Goal: Complete application form: Complete application form

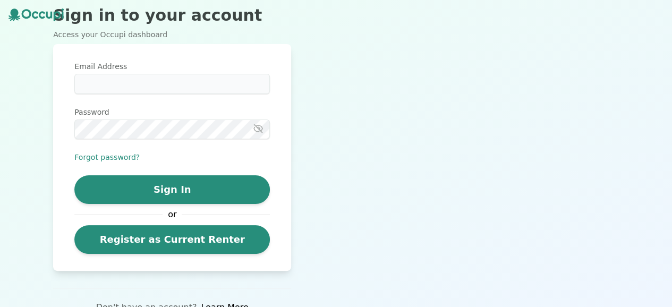
scroll to position [11, 0]
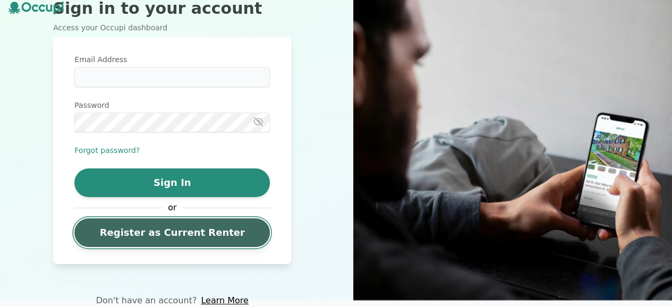
click at [233, 234] on link "Register as Current Renter" at bounding box center [171, 232] width 195 height 29
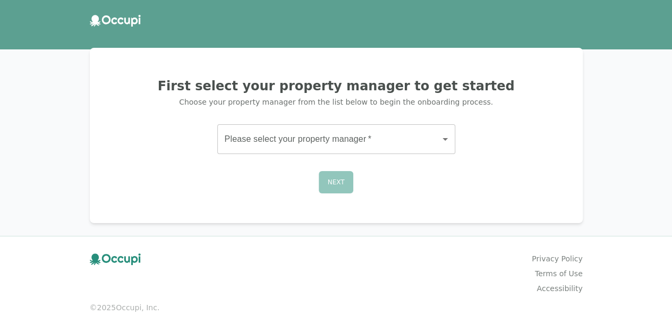
click at [376, 143] on body "First select your property manager to get started Choose your property manager …" at bounding box center [336, 157] width 672 height 315
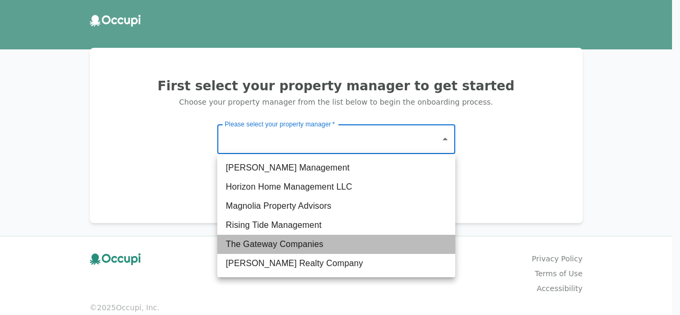
click at [362, 249] on li "The Gateway Companies" at bounding box center [336, 244] width 238 height 19
type input "**********"
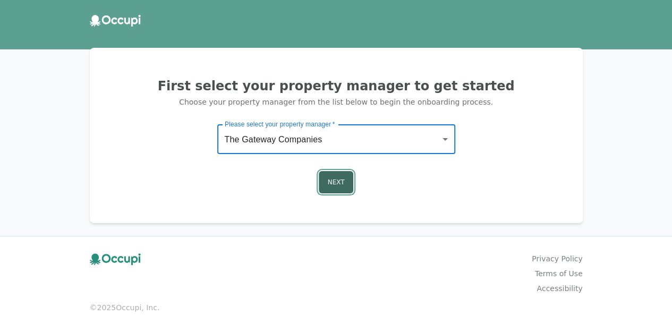
click at [341, 181] on button "Next" at bounding box center [336, 182] width 35 height 22
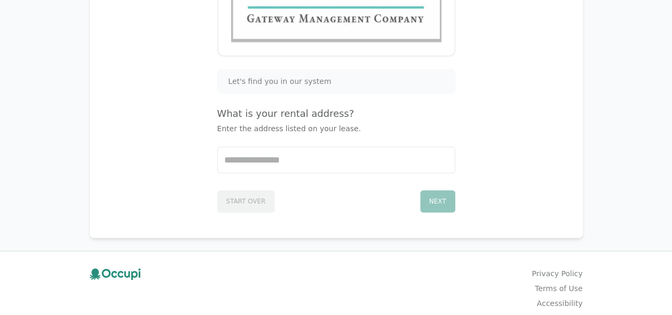
scroll to position [212, 0]
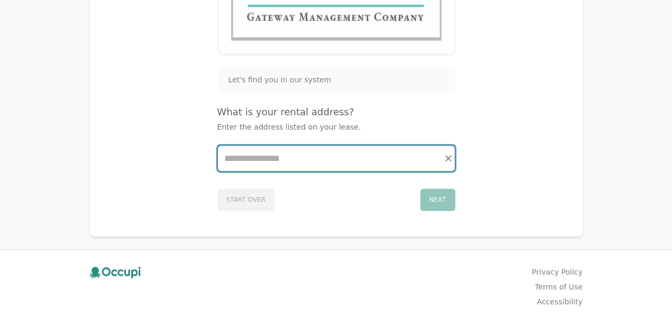
click at [300, 161] on input "Start typing..." at bounding box center [336, 158] width 237 height 25
type input "*"
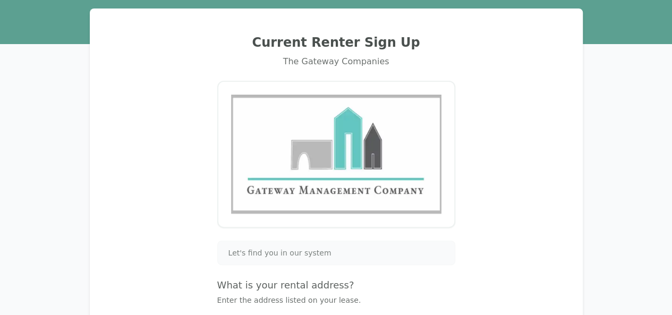
scroll to position [0, 0]
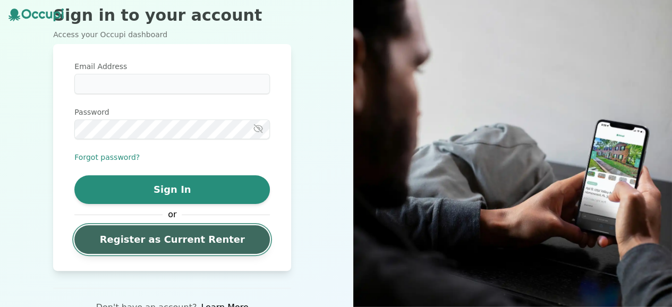
click at [189, 249] on link "Register as Current Renter" at bounding box center [171, 239] width 195 height 29
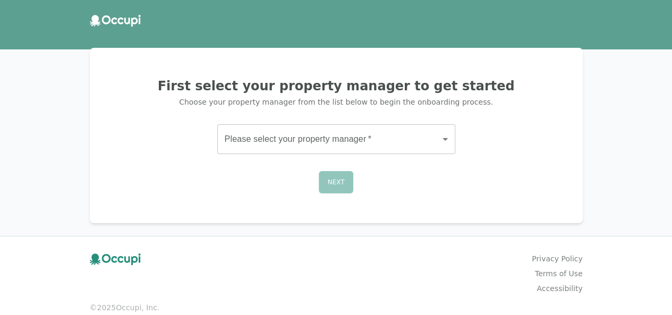
click at [404, 134] on body "First select your property manager to get started Choose your property manager …" at bounding box center [336, 157] width 672 height 315
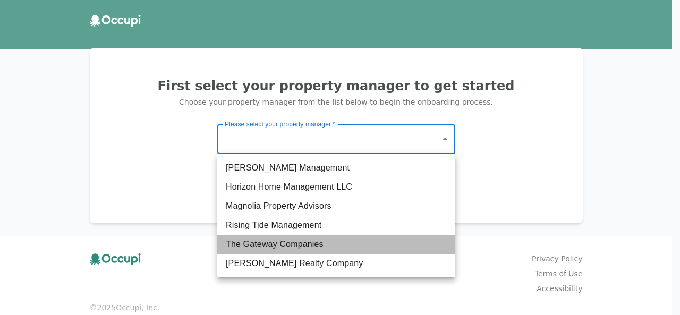
click at [297, 246] on li "The Gateway Companies" at bounding box center [336, 244] width 238 height 19
type input "**********"
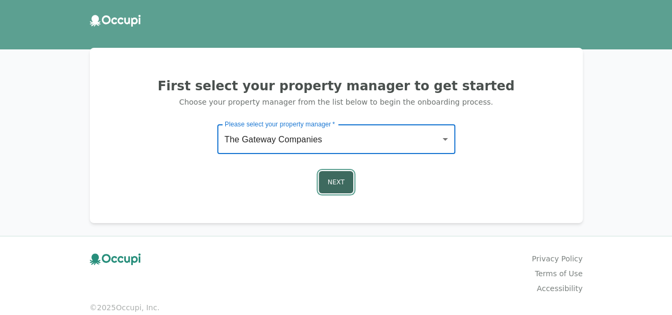
click at [344, 182] on button "Next" at bounding box center [336, 182] width 35 height 22
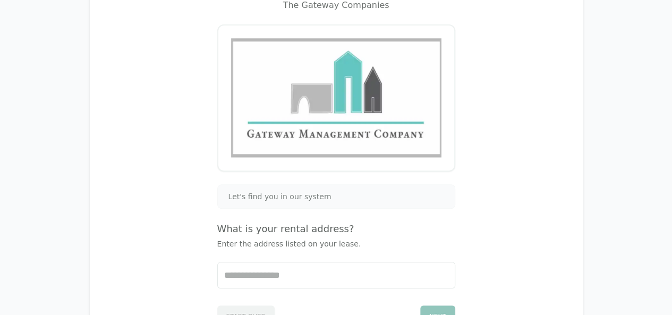
scroll to position [159, 0]
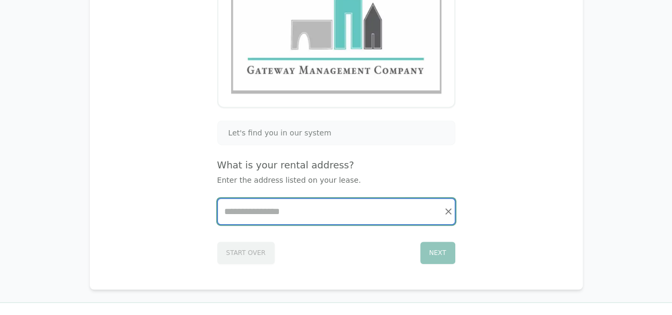
click at [333, 209] on input "Start typing..." at bounding box center [336, 211] width 237 height 25
type input "*****"
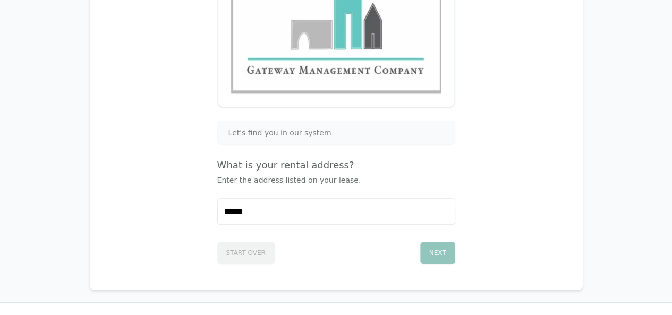
drag, startPoint x: 242, startPoint y: 249, endPoint x: 451, endPoint y: 256, distance: 209.4
click at [243, 249] on div "Start Over Next" at bounding box center [336, 250] width 238 height 27
click at [443, 254] on div "Next" at bounding box center [437, 253] width 35 height 22
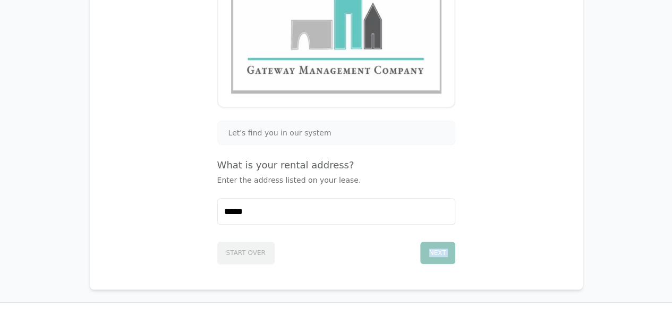
click at [443, 254] on div "Next" at bounding box center [437, 253] width 35 height 22
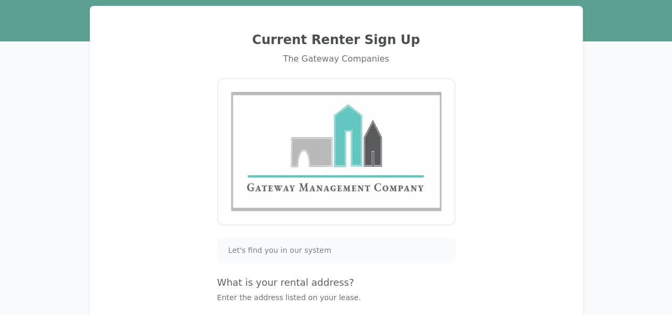
scroll to position [0, 0]
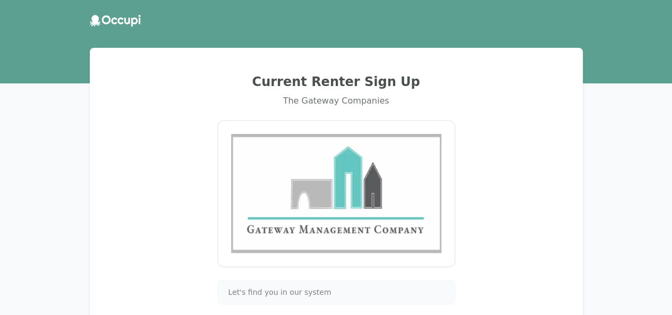
click at [117, 21] on icon at bounding box center [115, 21] width 51 height 12
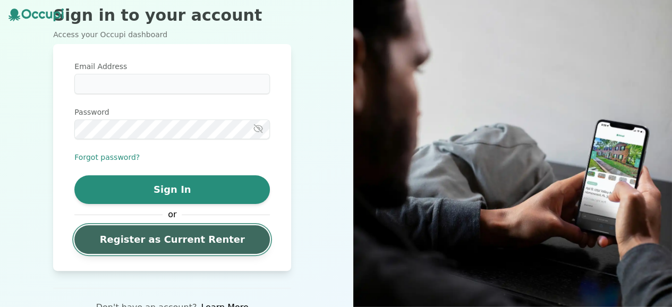
click at [183, 246] on link "Register as Current Renter" at bounding box center [171, 239] width 195 height 29
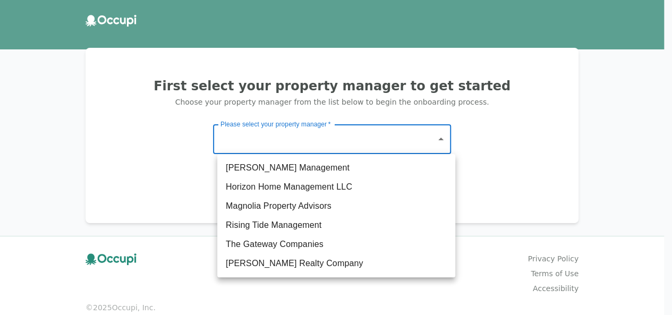
click at [419, 138] on body "First select your property manager to get started Choose your property manager …" at bounding box center [336, 157] width 672 height 315
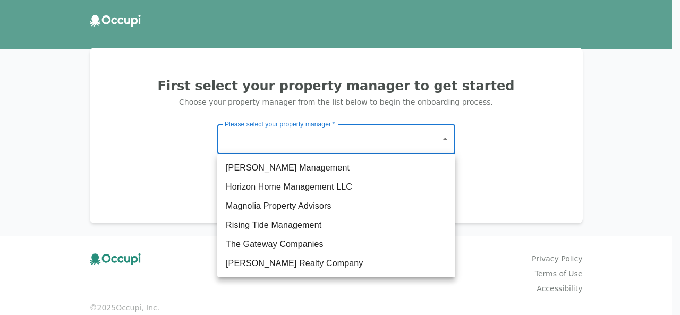
click at [288, 188] on li "Horizon Home Management LLC" at bounding box center [336, 186] width 238 height 19
type input "**********"
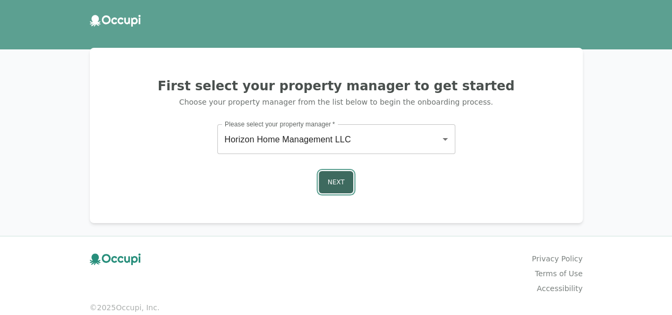
click at [336, 190] on button "Next" at bounding box center [336, 182] width 35 height 22
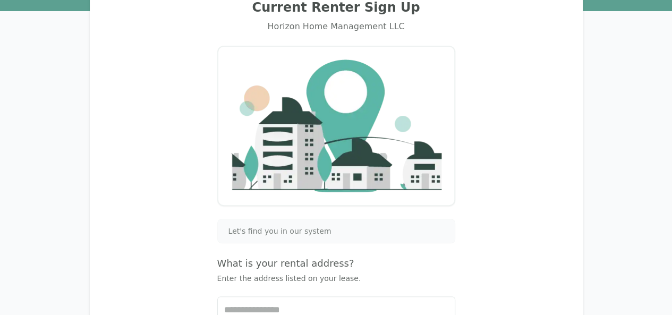
scroll to position [106, 0]
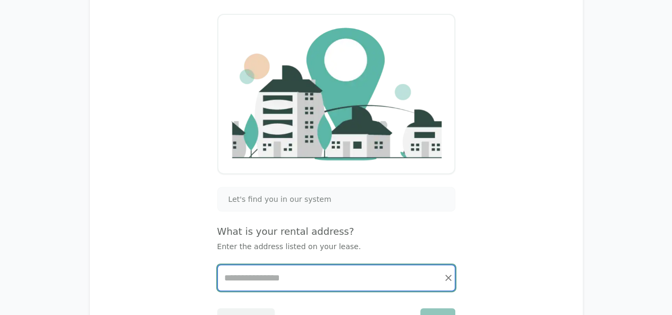
click at [299, 284] on input "Start typing..." at bounding box center [336, 277] width 237 height 25
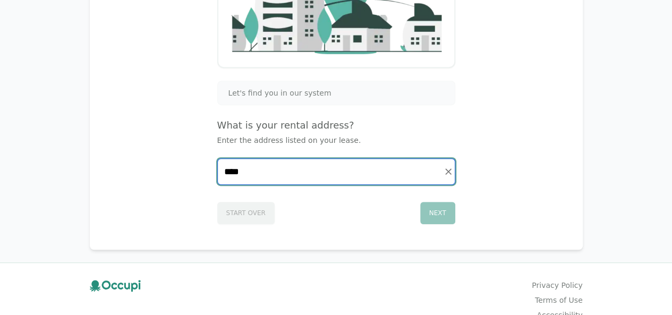
click at [314, 166] on input "***" at bounding box center [336, 171] width 237 height 25
type input "***"
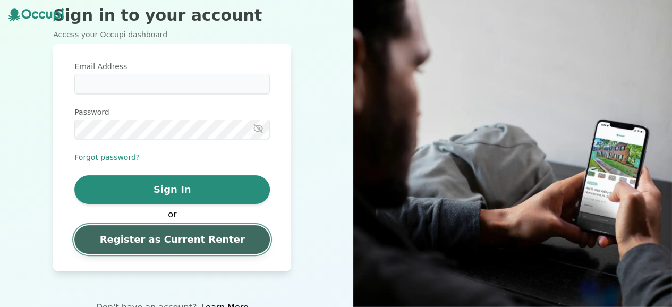
click at [129, 250] on link "Register as Current Renter" at bounding box center [171, 239] width 195 height 29
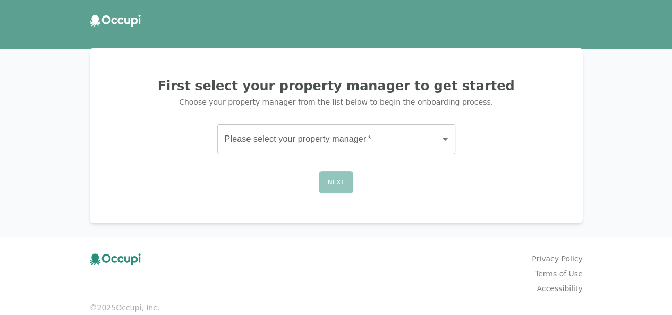
click at [399, 135] on body "First select your property manager to get started Choose your property manager …" at bounding box center [336, 157] width 672 height 315
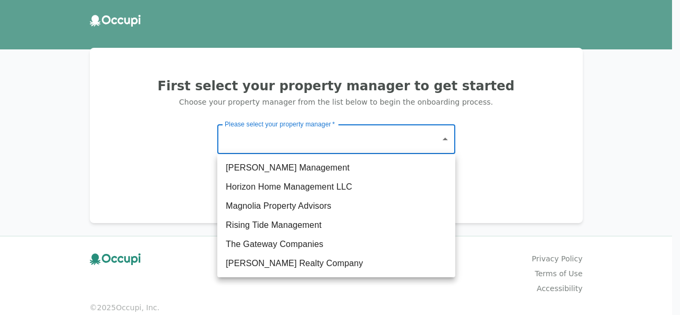
click at [318, 183] on li "Horizon Home Management LLC" at bounding box center [336, 186] width 238 height 19
type input "**********"
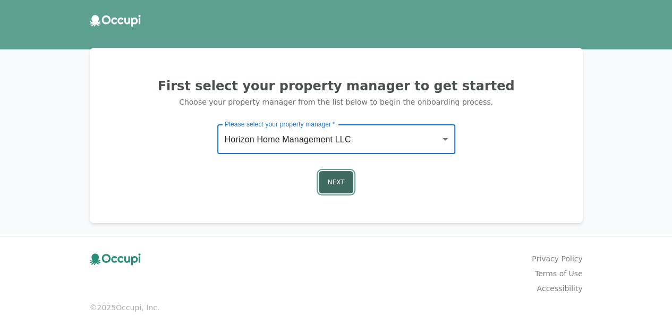
click at [347, 181] on button "Next" at bounding box center [336, 182] width 35 height 22
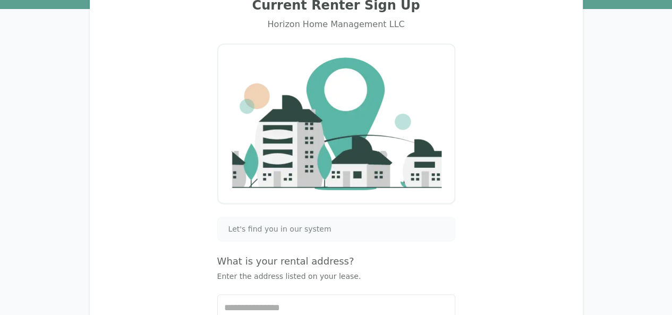
scroll to position [159, 0]
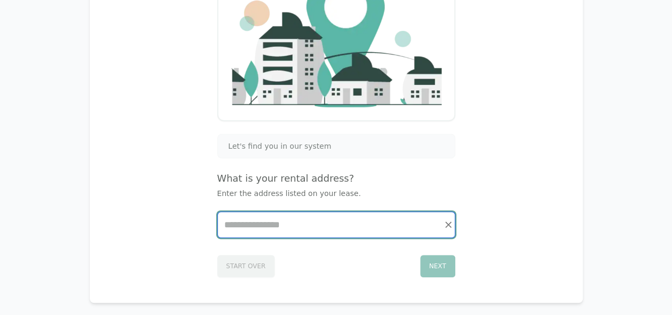
click at [347, 224] on input "Start typing..." at bounding box center [336, 224] width 237 height 25
type input "***"
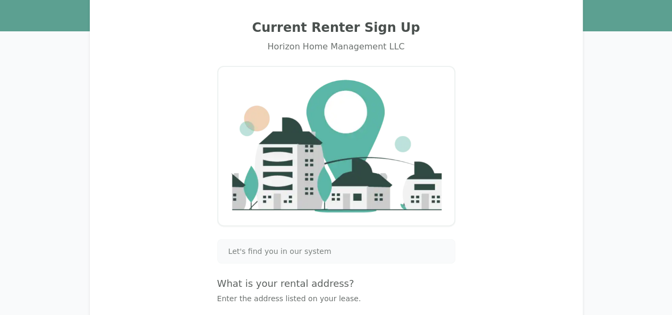
scroll to position [0, 0]
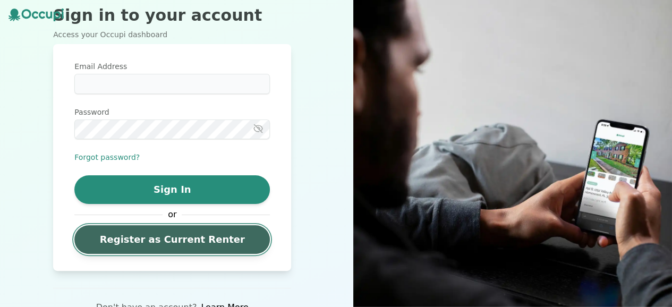
click at [218, 238] on link "Register as Current Renter" at bounding box center [171, 239] width 195 height 29
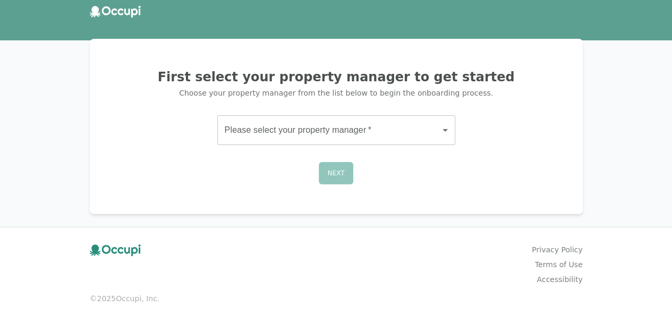
scroll to position [14, 0]
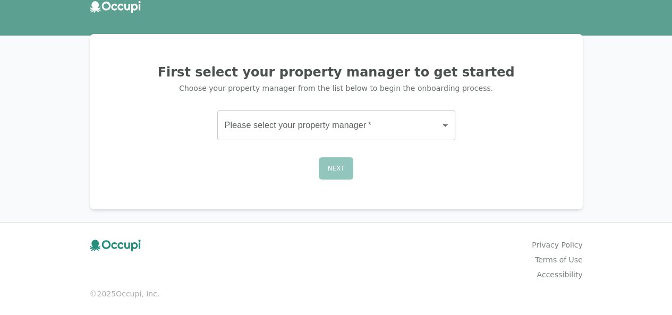
click at [372, 118] on body "First select your property manager to get started Choose your property manager …" at bounding box center [336, 143] width 672 height 315
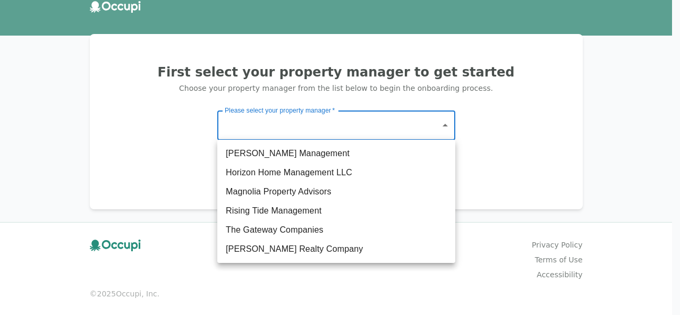
click at [313, 189] on li "Magnolia Property Advisors" at bounding box center [336, 191] width 238 height 19
type input "**********"
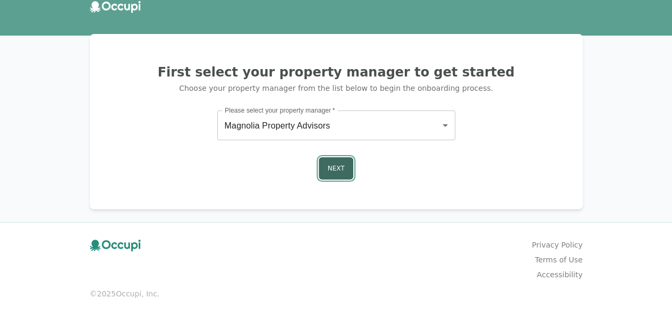
click at [350, 166] on button "Next" at bounding box center [336, 168] width 35 height 22
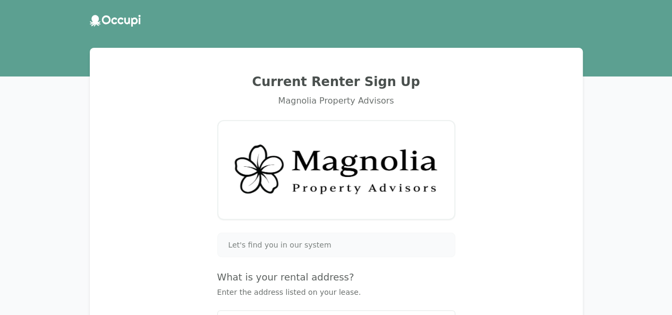
scroll to position [53, 0]
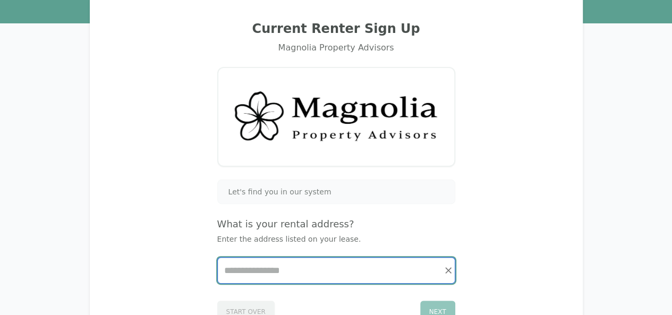
click at [304, 261] on input "Start typing..." at bounding box center [336, 270] width 237 height 25
type input "***"
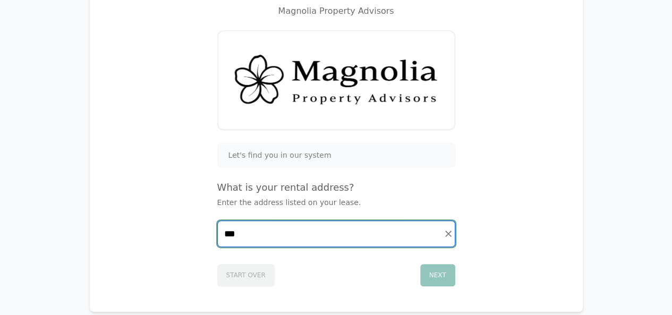
scroll to position [106, 0]
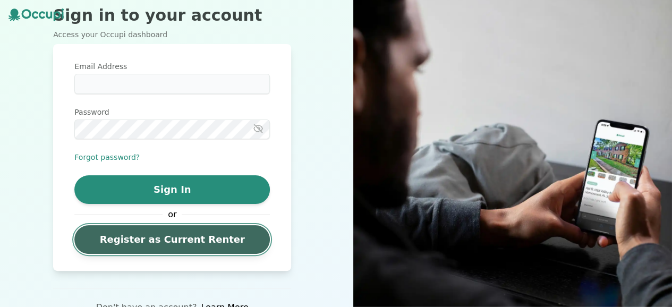
click at [194, 247] on link "Register as Current Renter" at bounding box center [171, 239] width 195 height 29
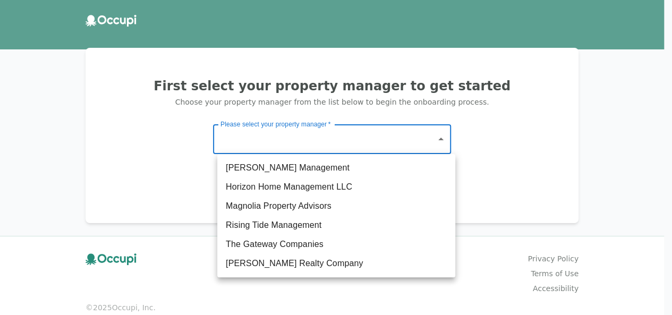
click at [299, 137] on body "First select your property manager to get started Choose your property manager …" at bounding box center [336, 157] width 672 height 315
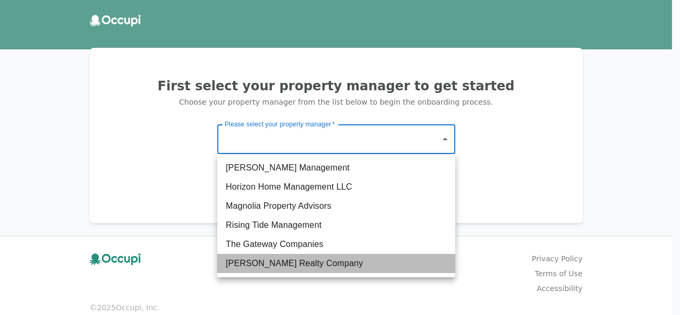
click at [311, 270] on li "[PERSON_NAME] Realty Company" at bounding box center [336, 263] width 238 height 19
type input "**********"
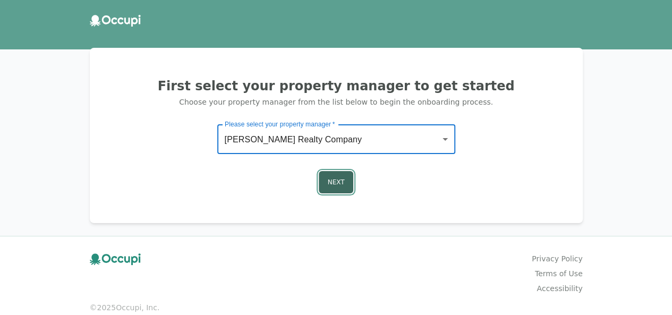
click at [351, 181] on button "Next" at bounding box center [336, 182] width 35 height 22
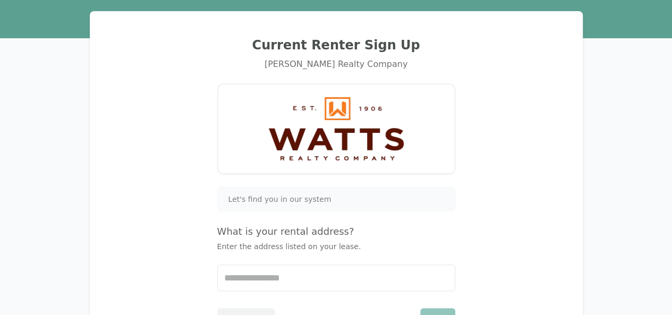
scroll to position [53, 0]
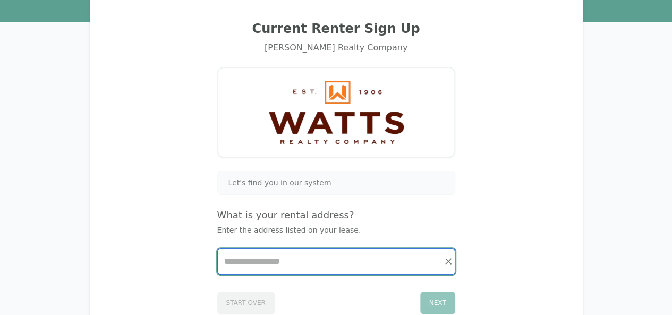
click at [277, 264] on input "Start typing..." at bounding box center [336, 261] width 237 height 25
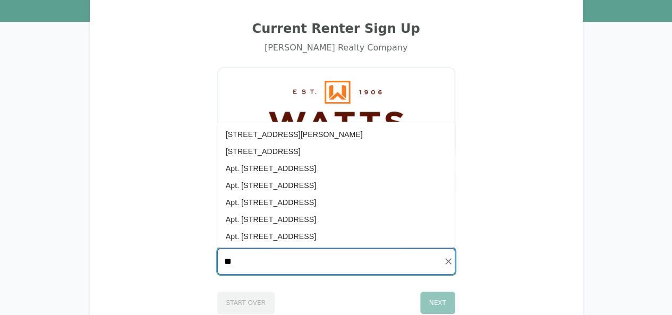
type input "***"
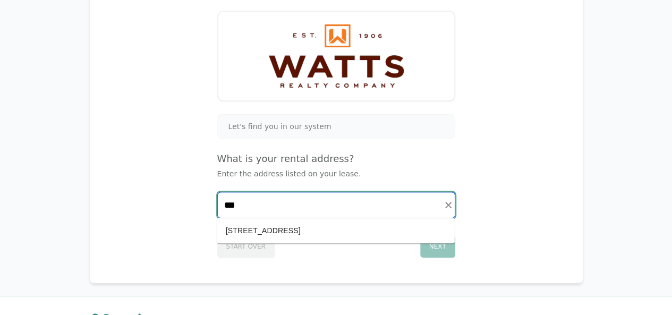
scroll to position [159, 0]
